Goal: Information Seeking & Learning: Learn about a topic

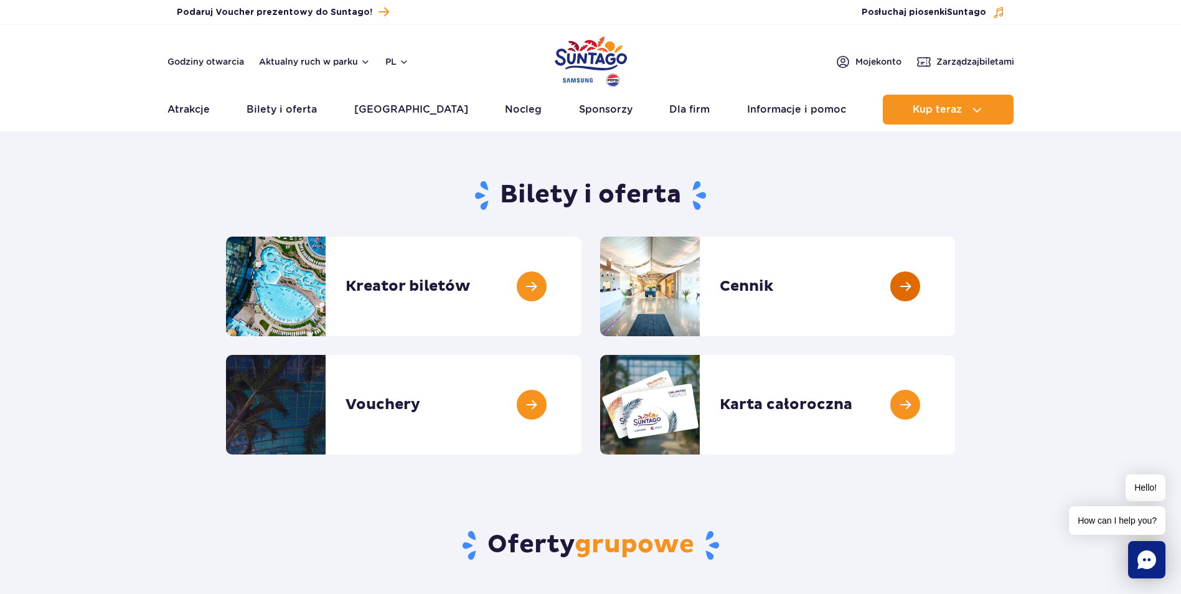
click at [955, 284] on link at bounding box center [955, 287] width 0 height 100
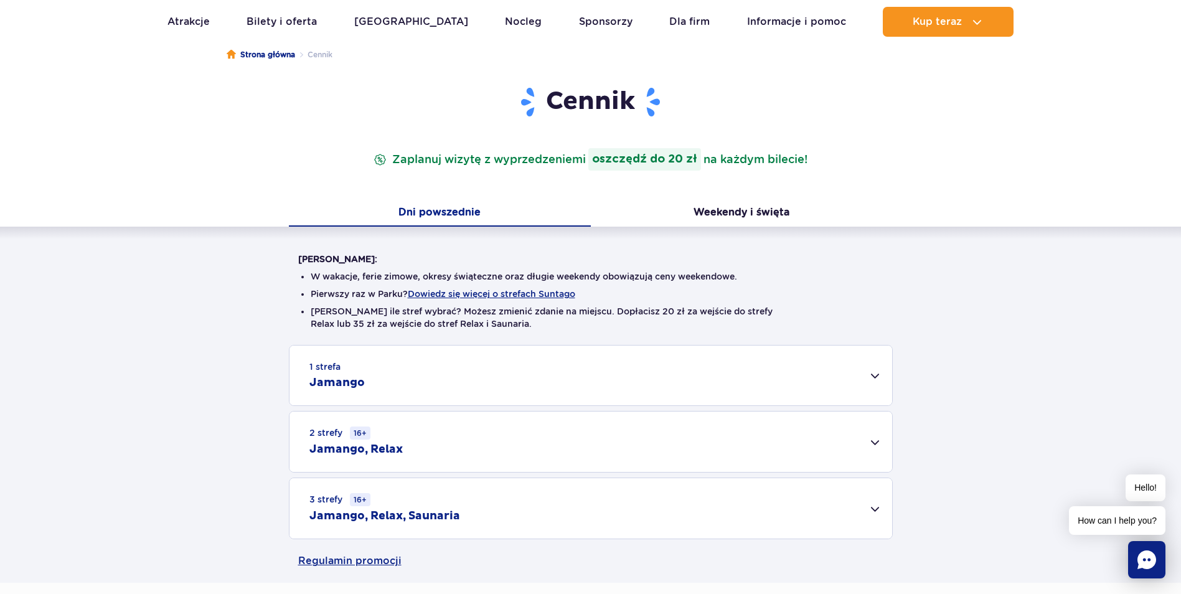
scroll to position [249, 0]
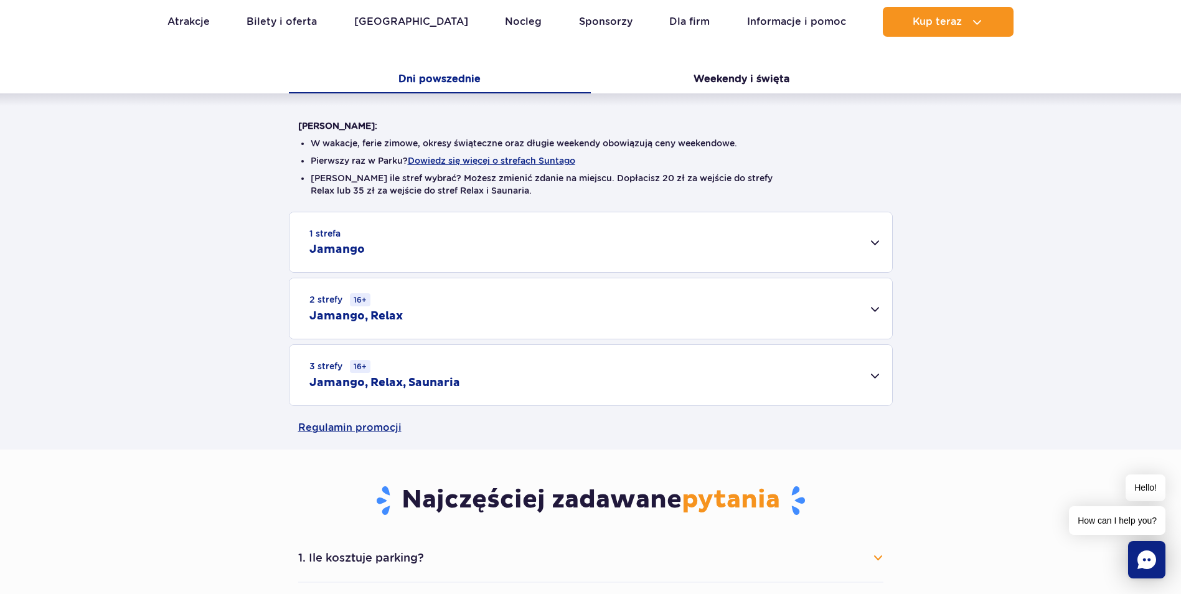
click at [880, 312] on div "2 strefy 16+ Jamango, Relax" at bounding box center [590, 308] width 603 height 60
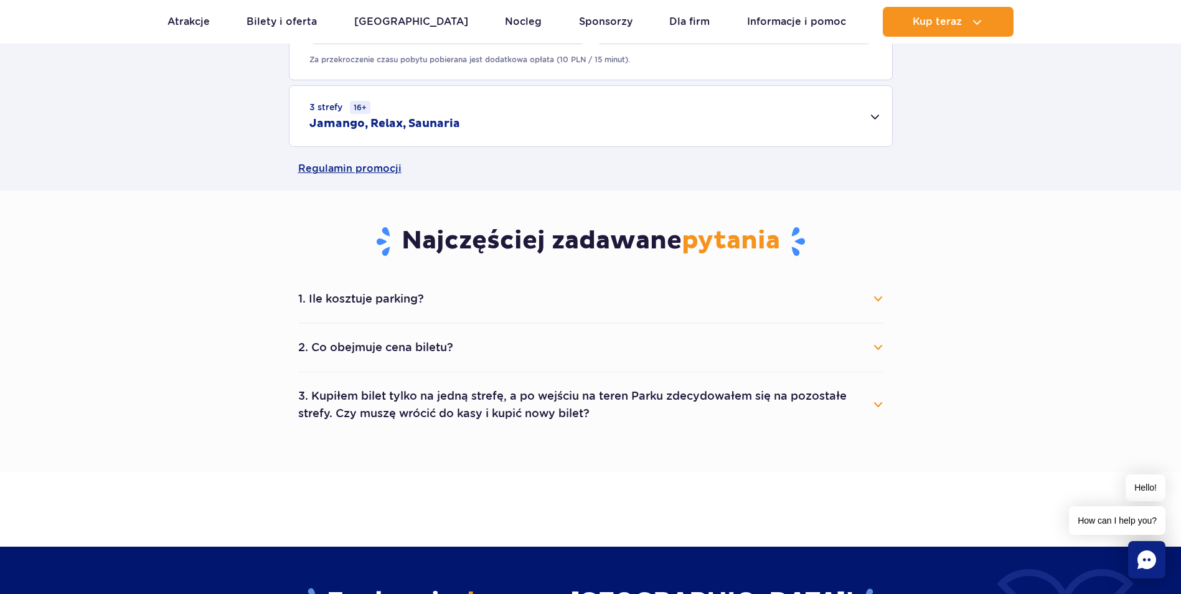
scroll to position [747, 0]
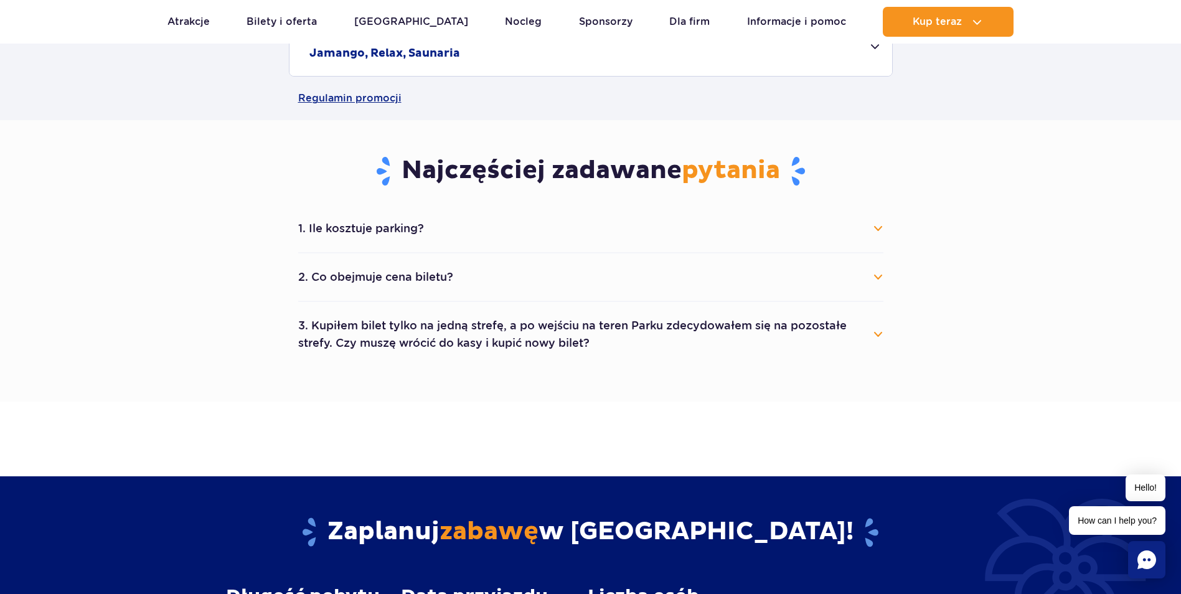
click at [880, 334] on button "3. Kupiłem bilet tylko na jedną strefę, a po wejściu na teren Parku zdecydowałe…" at bounding box center [590, 334] width 585 height 45
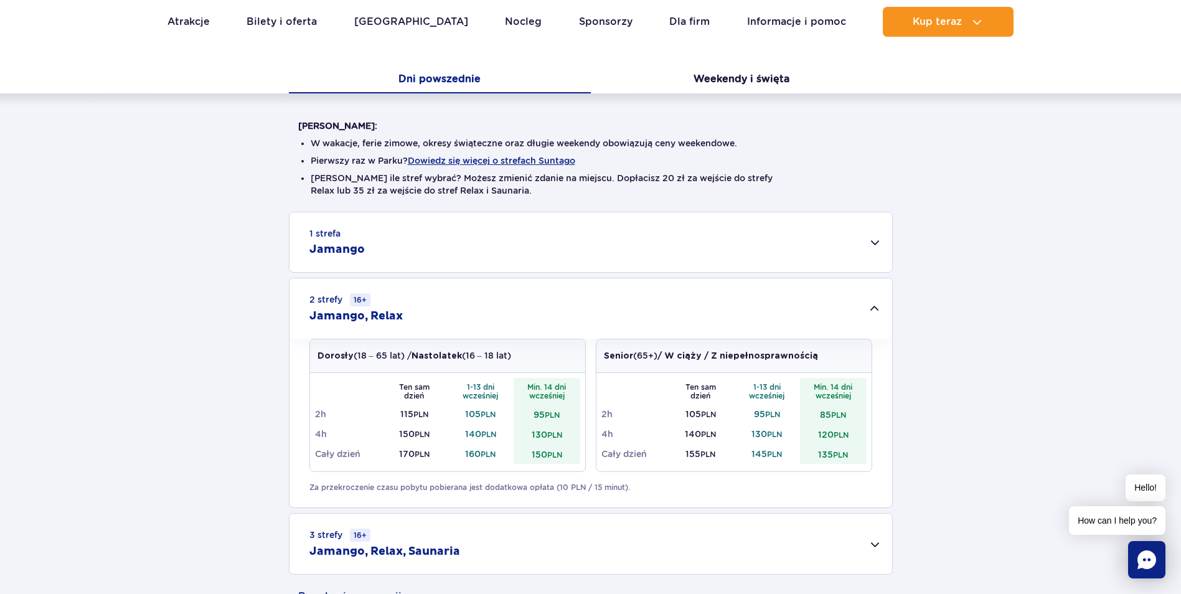
scroll to position [0, 0]
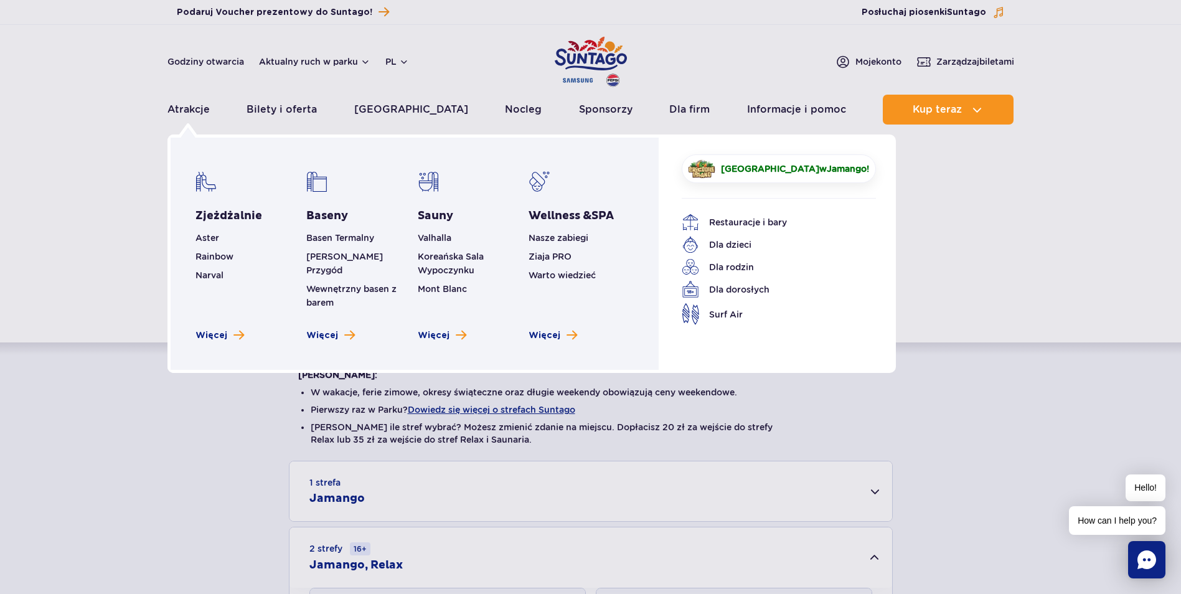
click at [428, 251] on li "Koreańska Sala Wypoczynku" at bounding box center [470, 263] width 105 height 27
click at [433, 263] on li "Koreańska Sala Wypoczynku" at bounding box center [470, 263] width 105 height 27
click at [433, 259] on link "Koreańska Sala Wypoczynku" at bounding box center [451, 263] width 66 height 24
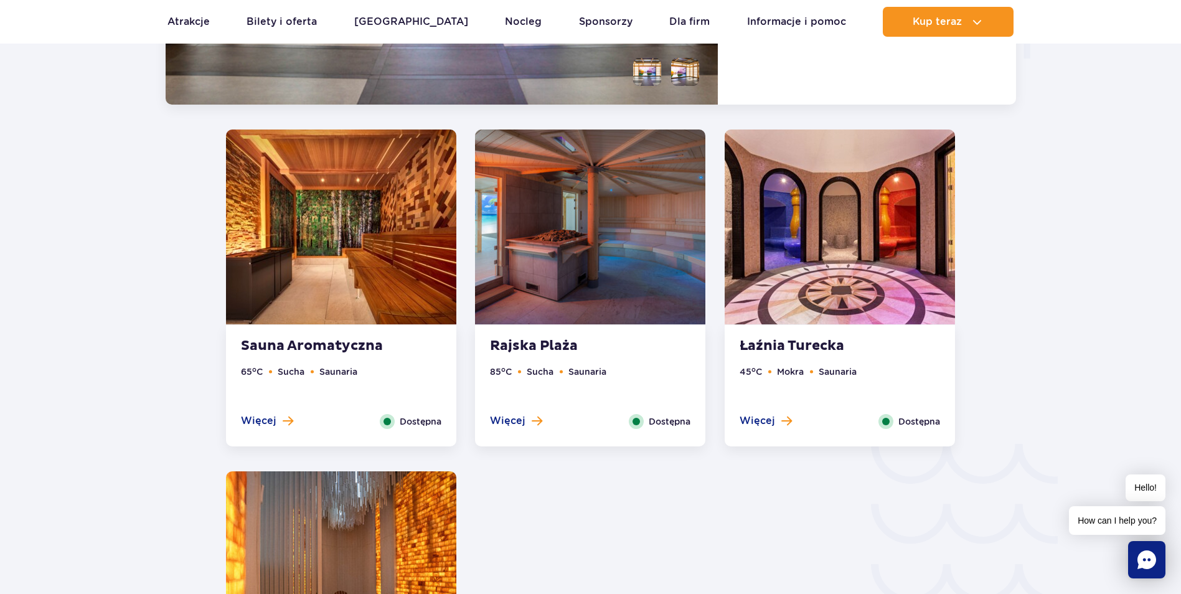
scroll to position [1696, 0]
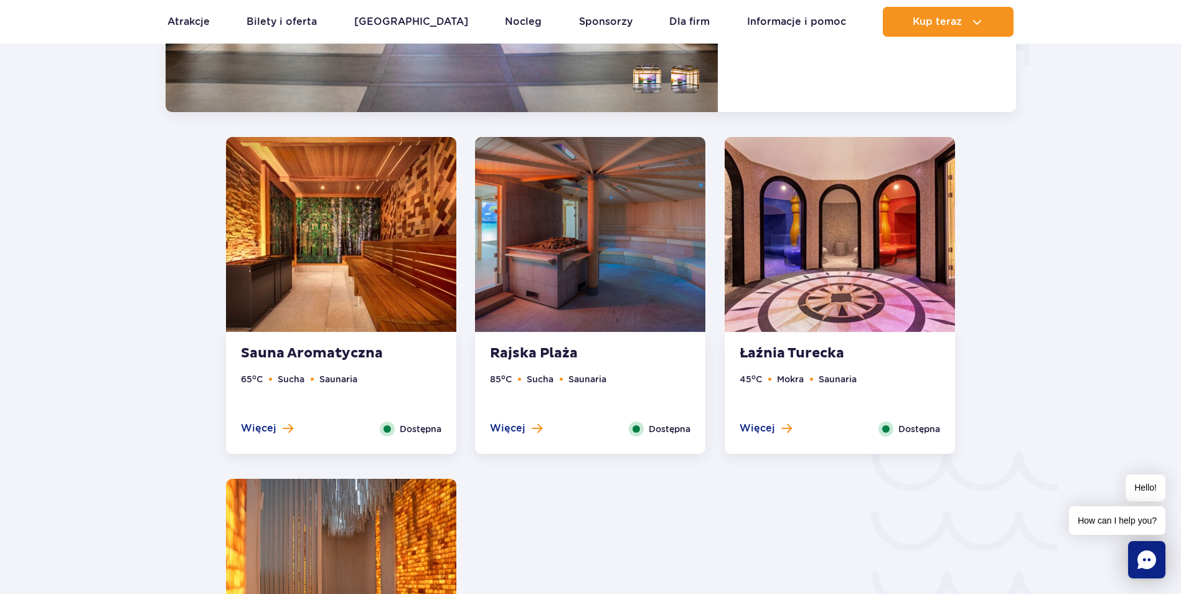
click at [583, 270] on img at bounding box center [590, 234] width 230 height 195
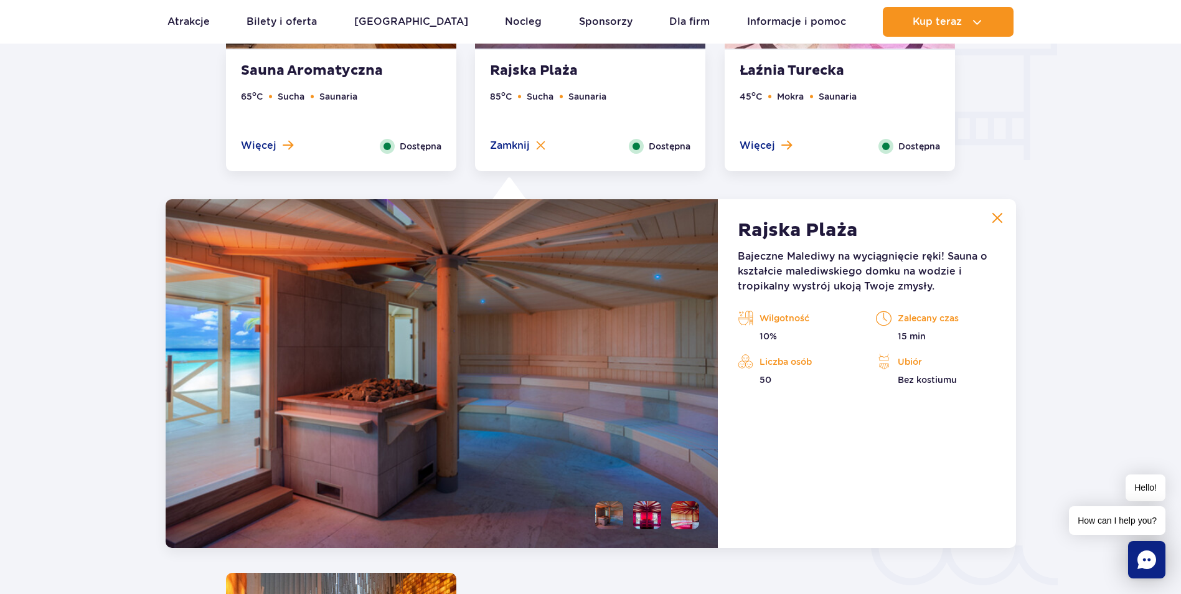
scroll to position [1353, 0]
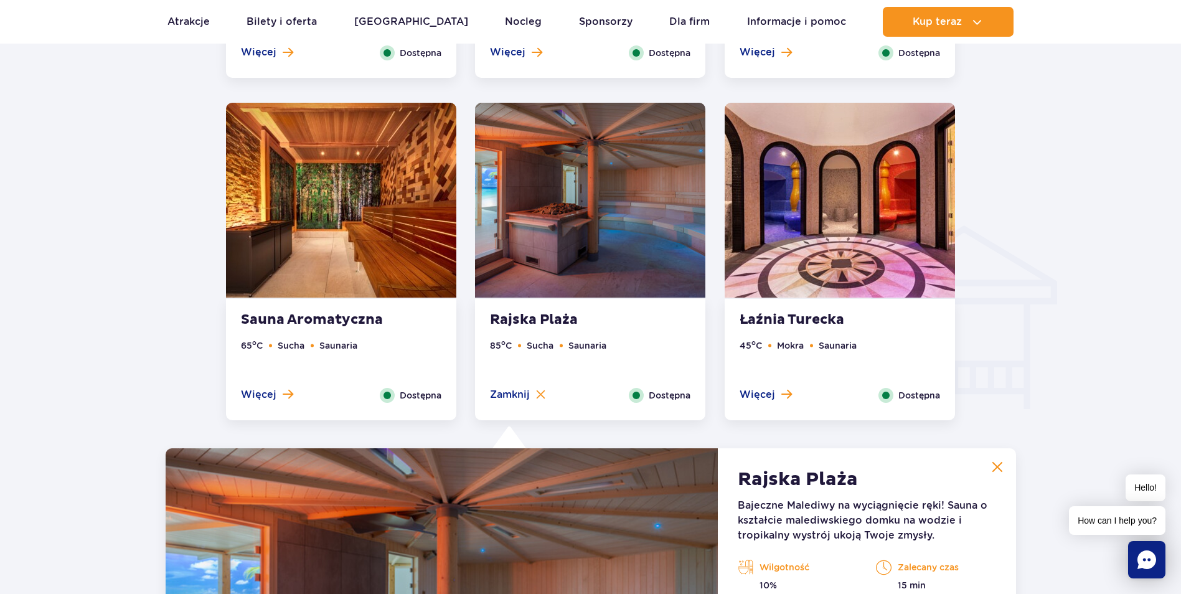
click at [762, 248] on img at bounding box center [840, 200] width 230 height 195
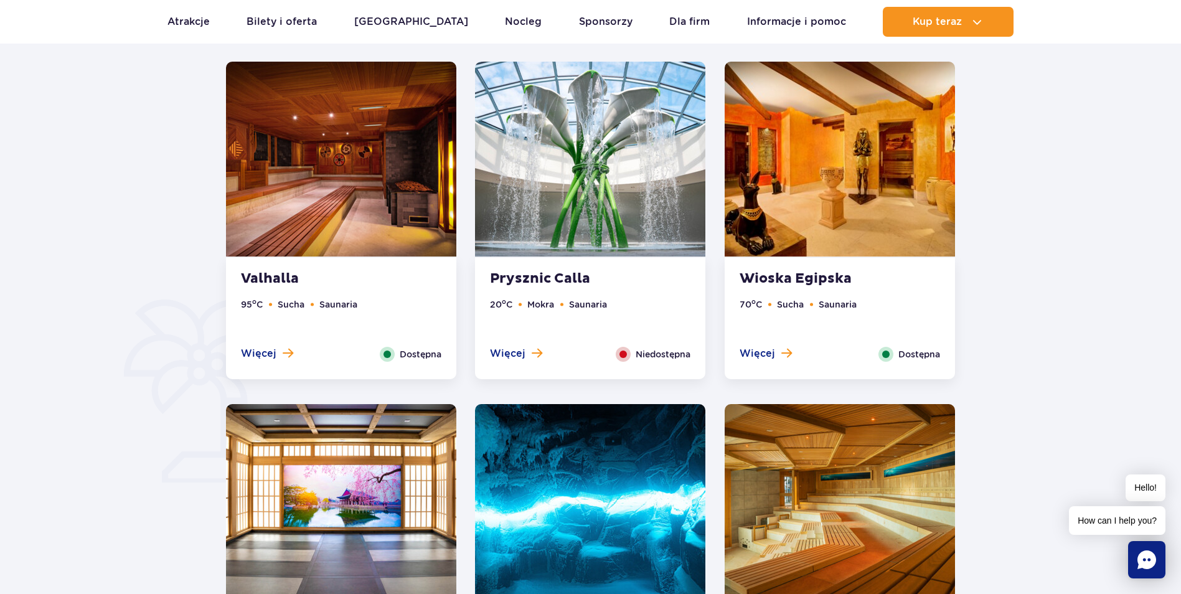
scroll to position [482, 0]
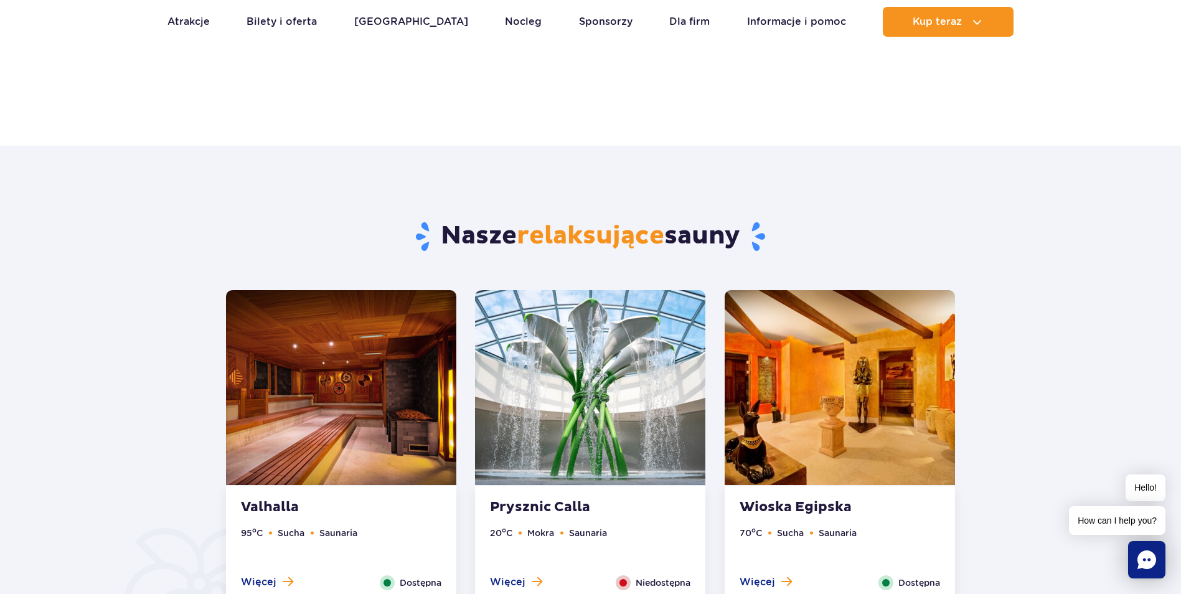
click at [322, 429] on img at bounding box center [341, 387] width 230 height 195
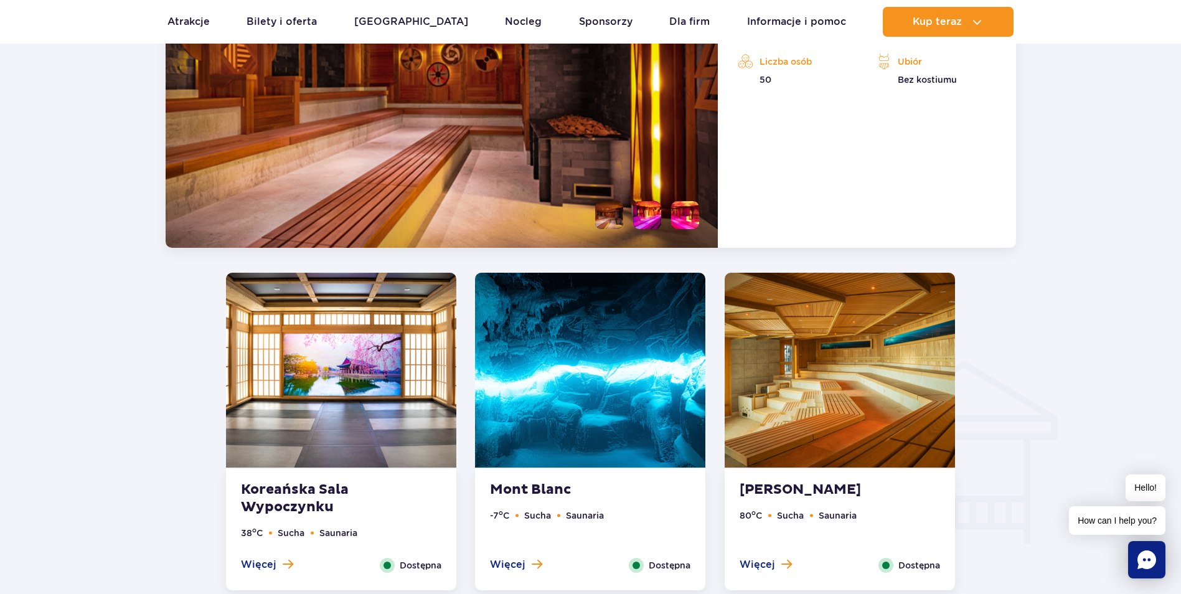
scroll to position [1292, 0]
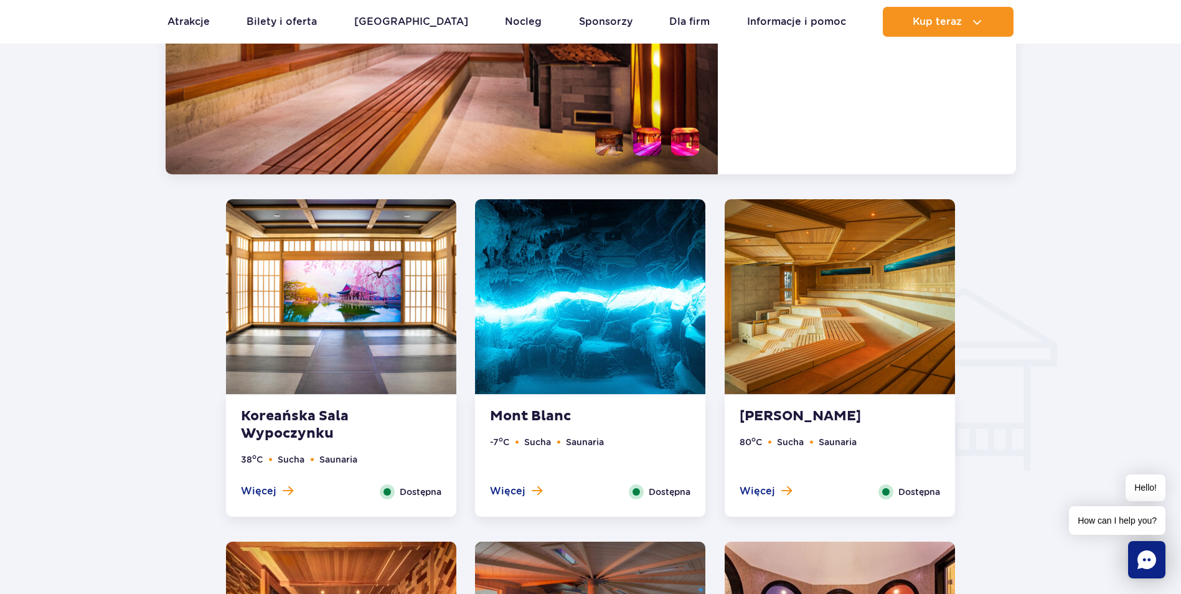
click at [809, 326] on img at bounding box center [840, 296] width 230 height 195
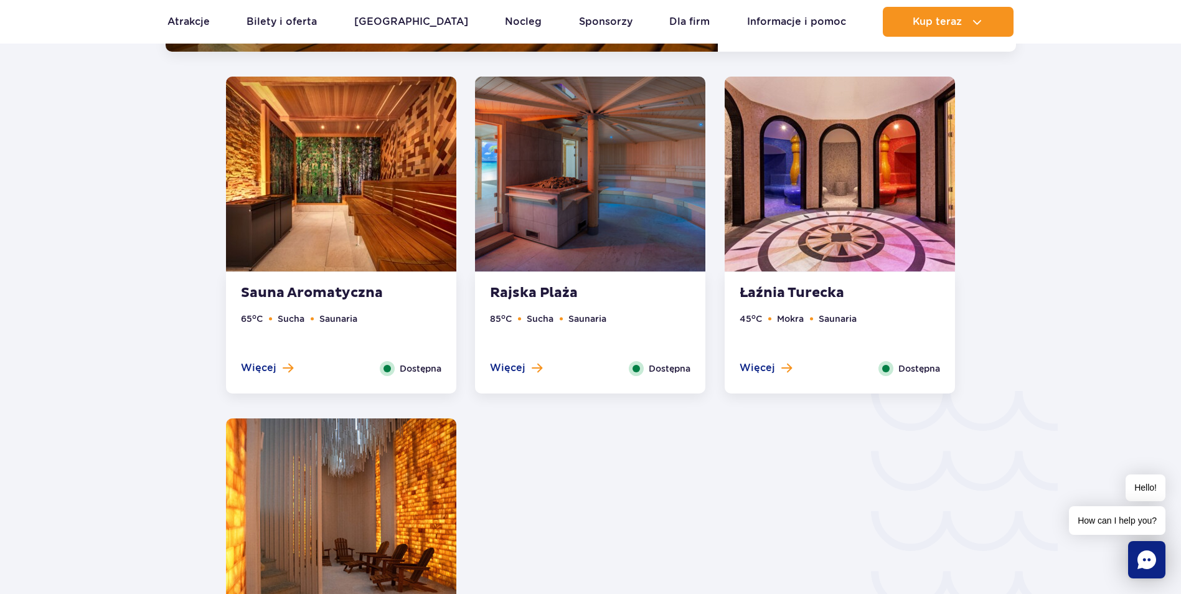
scroll to position [1821, 0]
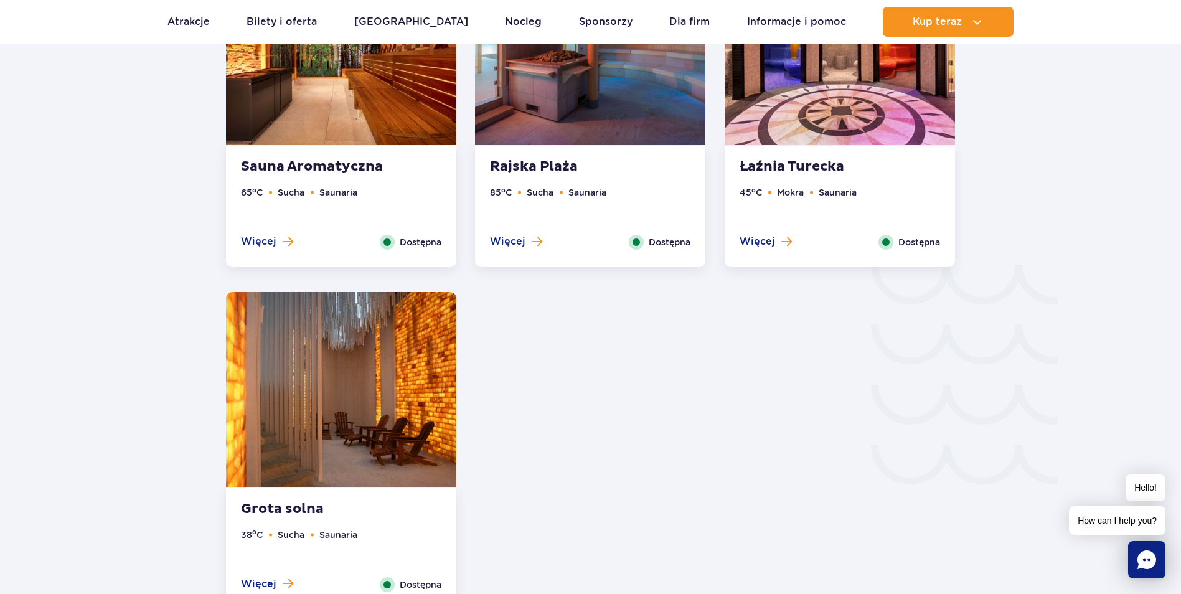
click at [366, 373] on img at bounding box center [341, 389] width 230 height 195
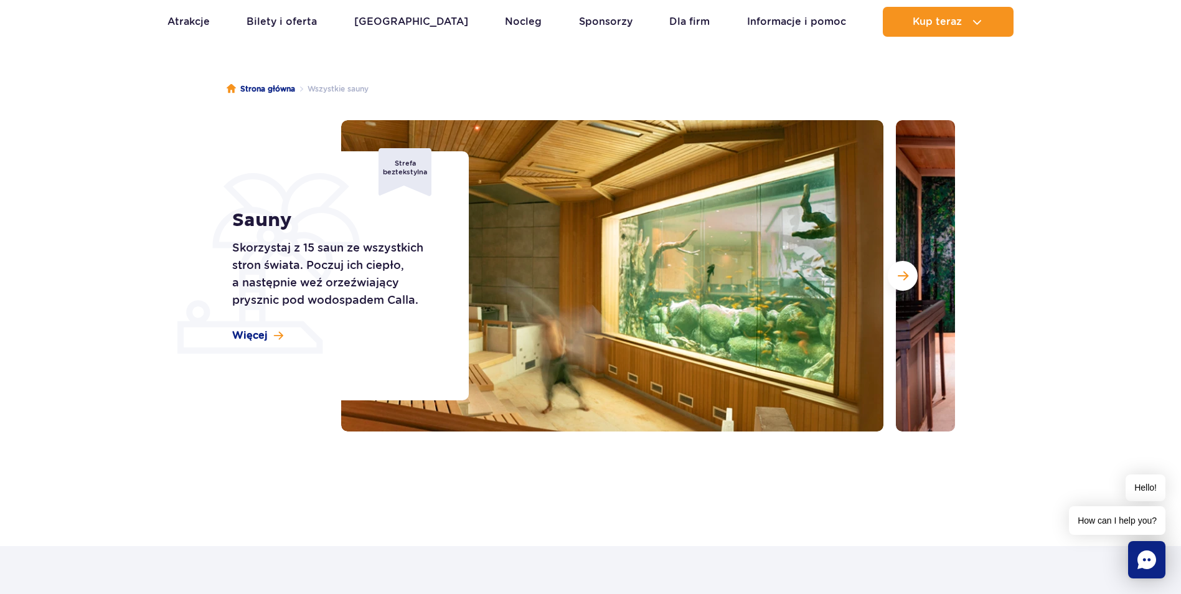
scroll to position [0, 0]
